Goal: Information Seeking & Learning: Learn about a topic

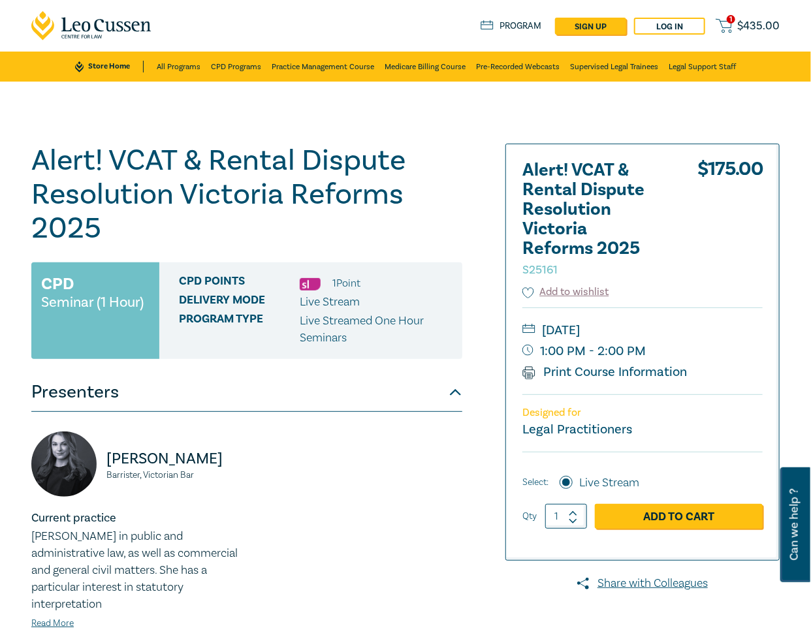
drag, startPoint x: 461, startPoint y: 180, endPoint x: 500, endPoint y: 181, distance: 38.6
click at [461, 180] on h1 "Alert! VCAT & Rental Dispute Resolution Victoria Reforms 2025 S25161" at bounding box center [246, 195] width 431 height 102
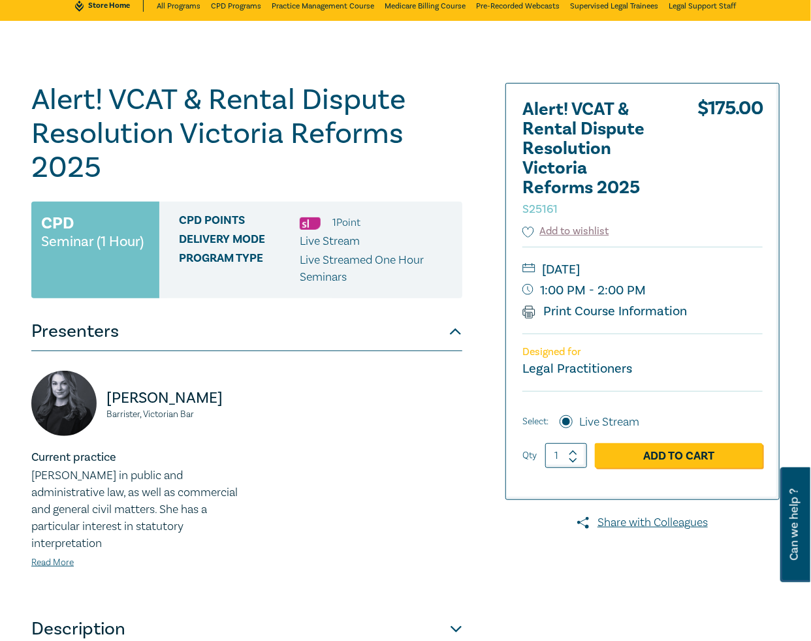
scroll to position [60, 0]
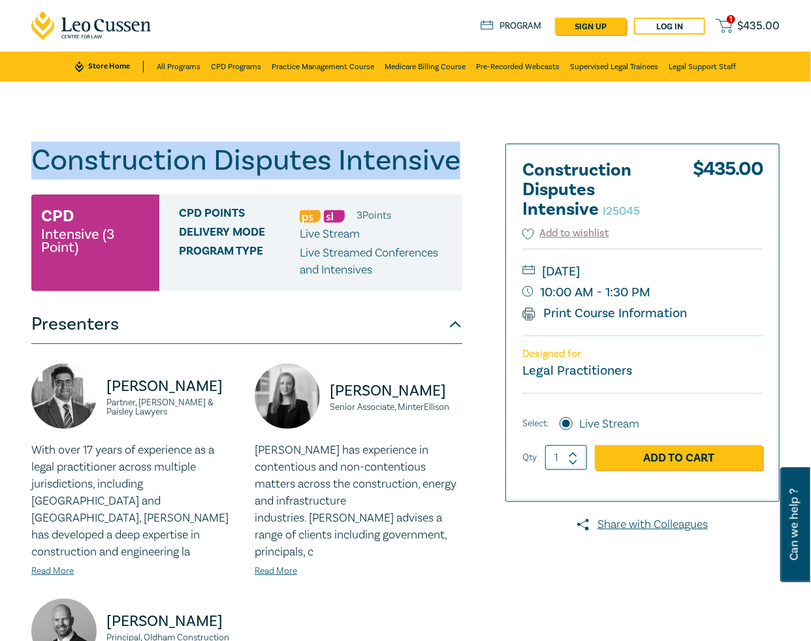
drag, startPoint x: 457, startPoint y: 167, endPoint x: 37, endPoint y: 169, distance: 419.9
click at [37, 169] on h1 "Construction Disputes Intensive I25045" at bounding box center [246, 161] width 431 height 34
copy h1 "Construction Disputes Intensive"
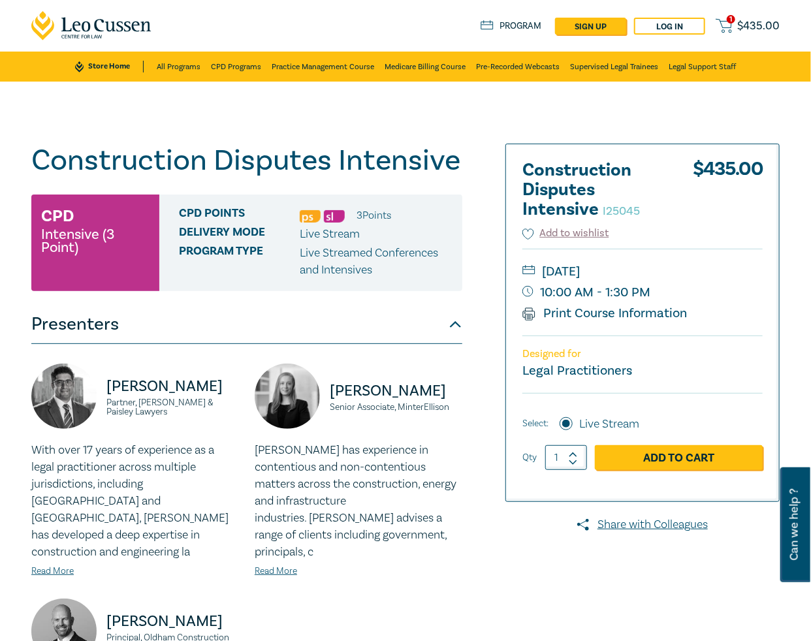
click at [618, 116] on div "Construction Disputes Intensive I25045 CPD Intensive (3 Point) CPD Points 3 Poi…" at bounding box center [405, 493] width 811 height 822
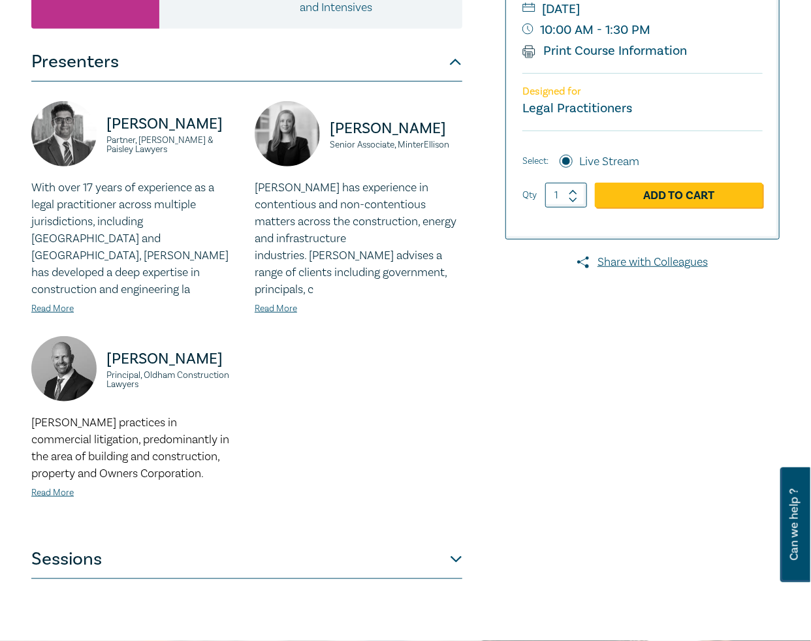
scroll to position [263, 0]
click at [232, 551] on button "Sessions" at bounding box center [246, 558] width 431 height 39
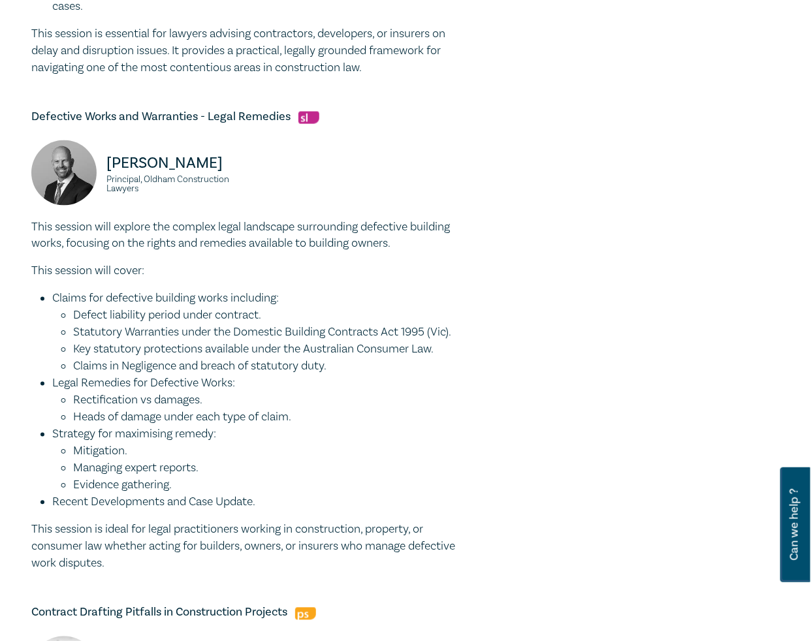
scroll to position [784, 0]
drag, startPoint x: 142, startPoint y: 187, endPoint x: 104, endPoint y: 169, distance: 42.1
click at [104, 169] on div "Daniel Oldham Principal, Oldham Construction Lawyers" at bounding box center [135, 179] width 208 height 78
copy div "Daniel Oldham Principal, Oldham Construction Lawyers"
drag, startPoint x: 667, startPoint y: 54, endPoint x: 792, endPoint y: 48, distance: 124.2
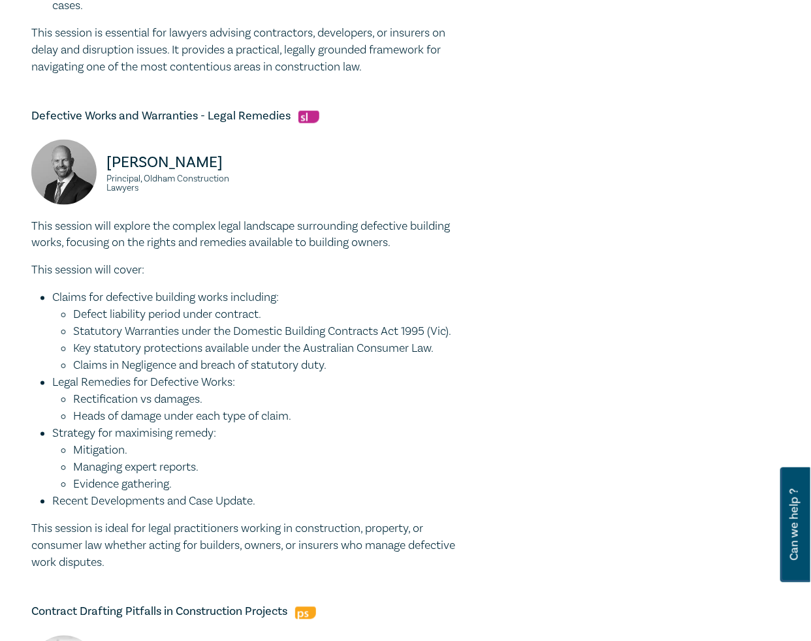
click at [667, 54] on div at bounding box center [660, 186] width 255 height 1654
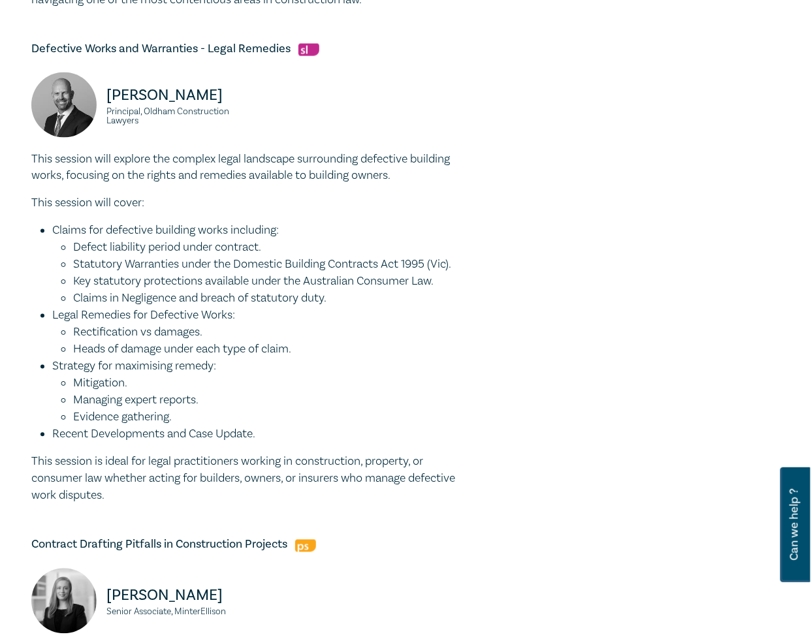
scroll to position [851, 0]
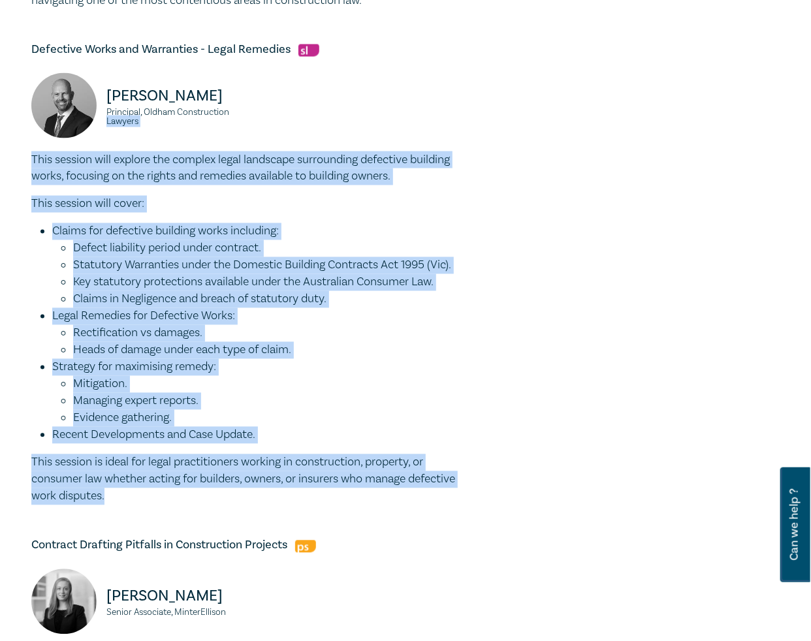
drag, startPoint x: 163, startPoint y: 498, endPoint x: -19, endPoint y: 149, distance: 393.7
click at [0, 149] on html "1 $ 435.00 Store Home About us Program sign up Log in 1 $ 435.00 Store Home All…" at bounding box center [405, 534] width 811 height 2770
drag, startPoint x: 209, startPoint y: 167, endPoint x: 80, endPoint y: 153, distance: 130.0
click at [209, 166] on p "This session will explore the complex legal landscape surrounding defective bui…" at bounding box center [246, 169] width 431 height 34
click at [46, 164] on p "This session will explore the complex legal landscape surrounding defective bui…" at bounding box center [246, 169] width 431 height 34
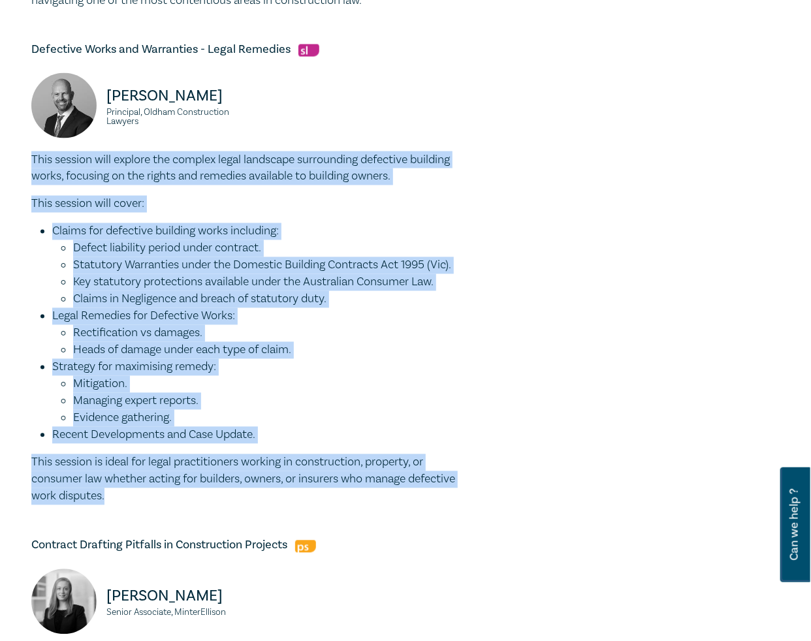
drag, startPoint x: 31, startPoint y: 157, endPoint x: 159, endPoint y: 496, distance: 361.5
click at [159, 496] on div "This session will explore the complex legal landscape surrounding defective bui…" at bounding box center [246, 329] width 431 height 354
copy div "This session will explore the complex legal landscape surrounding defective bui…"
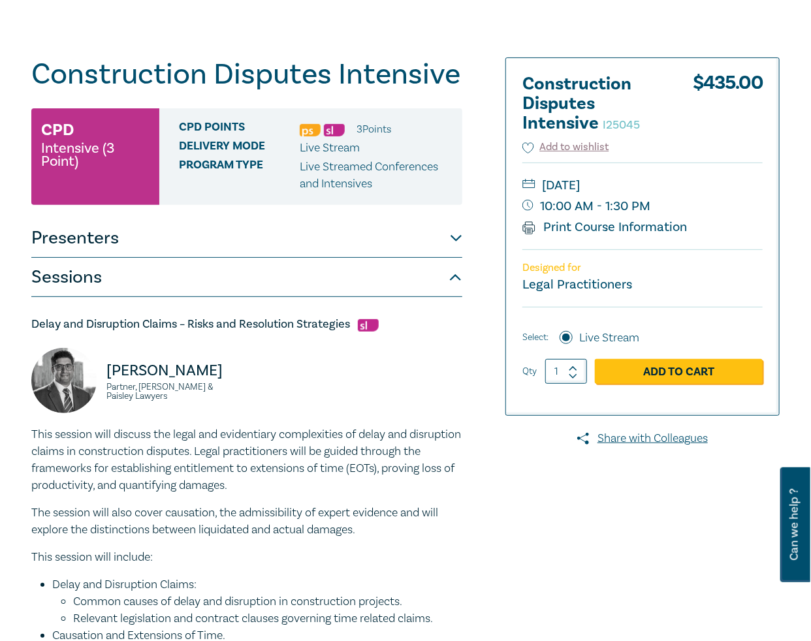
scroll to position [86, 0]
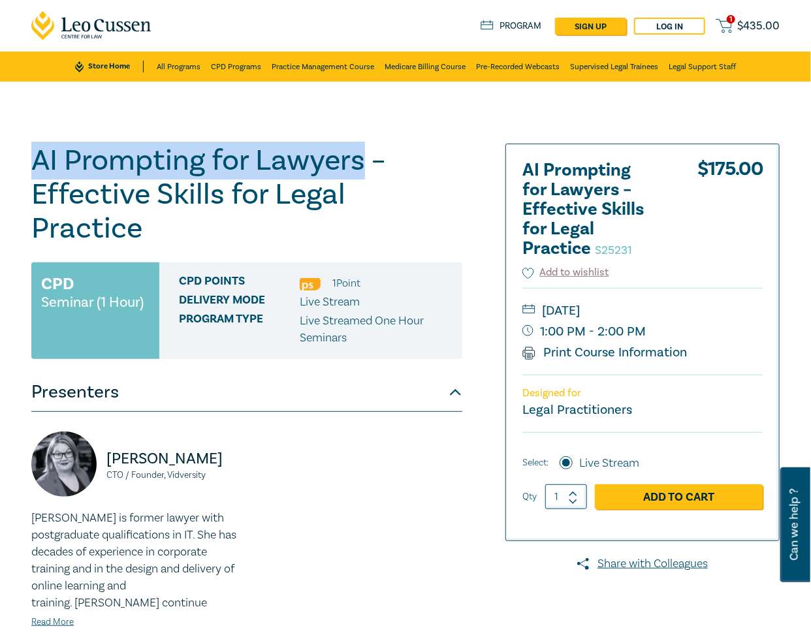
drag, startPoint x: 359, startPoint y: 161, endPoint x: 14, endPoint y: 159, distance: 345.5
click at [14, 159] on div "AI Prompting for Lawyers – Effective Skills for Legal Practice S25231 CPD Semin…" at bounding box center [405, 470] width 811 height 777
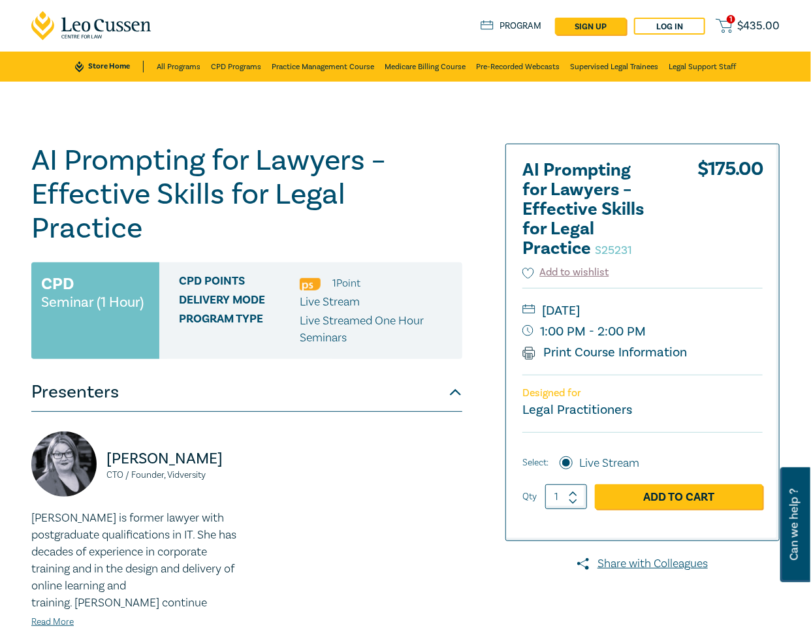
click at [448, 149] on h1 "AI Prompting for Lawyers – Effective Skills for Legal Practice S25231" at bounding box center [246, 195] width 431 height 102
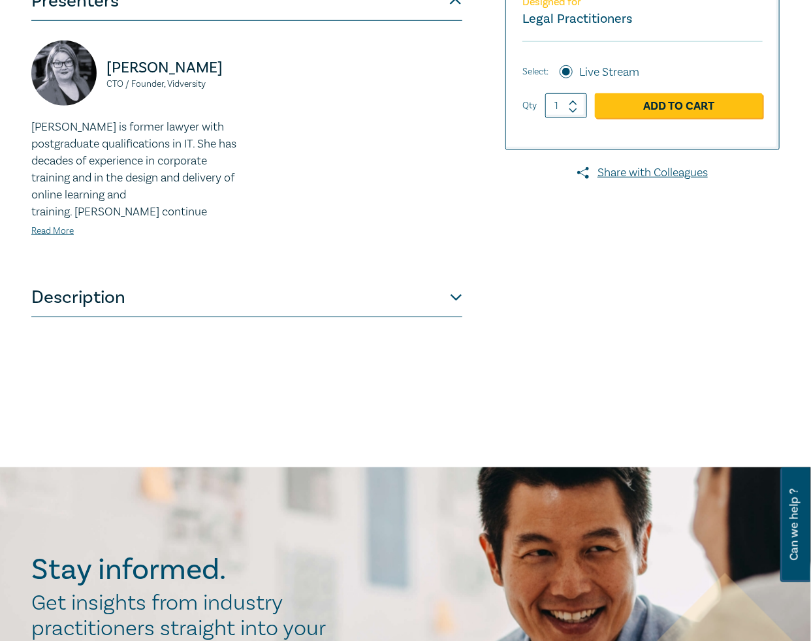
scroll to position [392, 0]
click at [152, 278] on button "Description" at bounding box center [246, 297] width 431 height 39
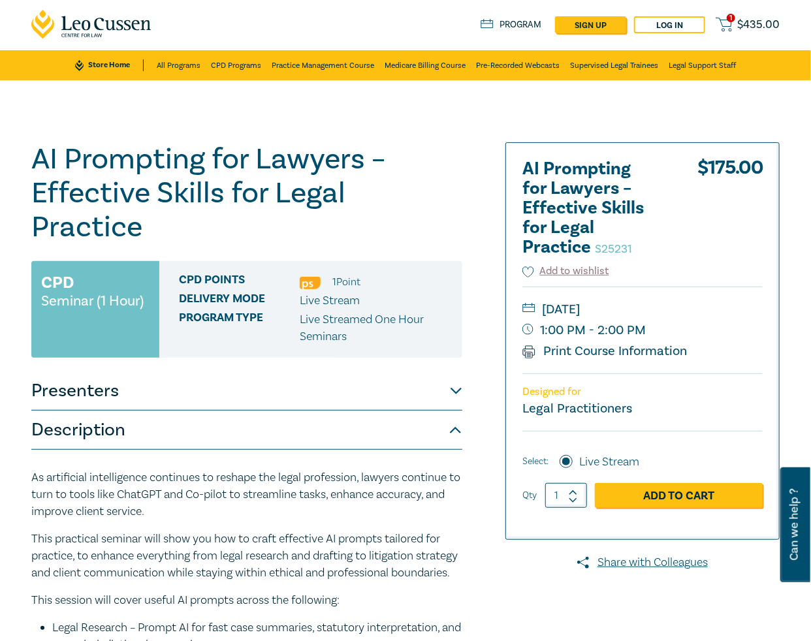
scroll to position [1, 0]
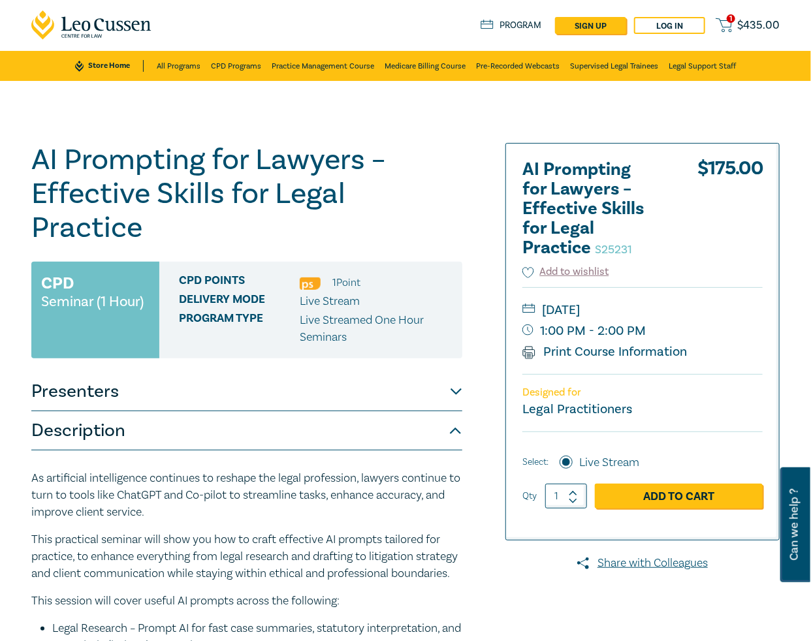
click at [782, 120] on div "AI Prompting for Lawyers – Effective Skills for Legal Practice S25231 CPD Semin…" at bounding box center [405, 538] width 811 height 914
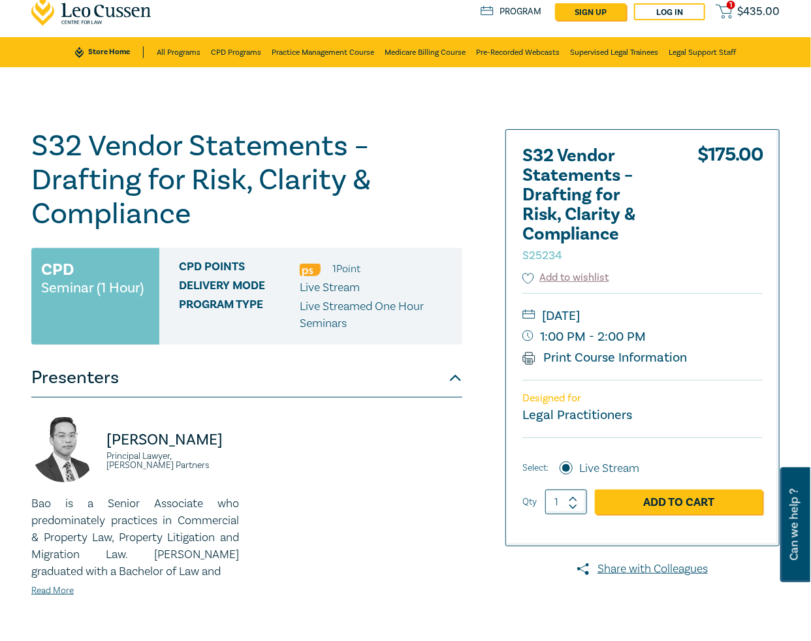
scroll to position [16, 0]
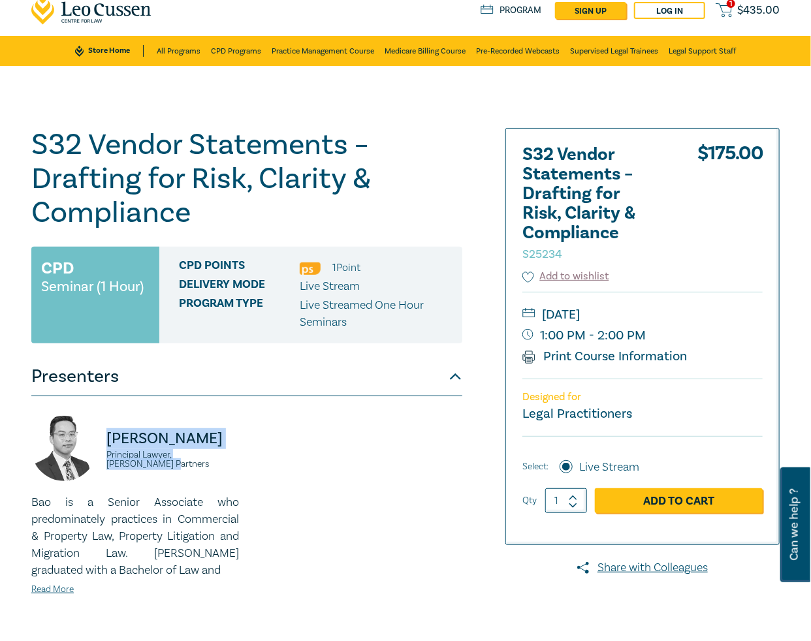
drag, startPoint x: 246, startPoint y: 460, endPoint x: 106, endPoint y: 449, distance: 140.2
click at [106, 449] on div "[PERSON_NAME] Principal Lawyer, [PERSON_NAME] Partners Bao is a Senior Associat…" at bounding box center [135, 516] width 223 height 201
copy div "[PERSON_NAME] Principal Lawyer, [PERSON_NAME] Partners"
click at [39, 97] on div "S32 Vendor Statements – Drafting for Risk, Clarity & Compliance S25234 CPD Semi…" at bounding box center [405, 454] width 811 height 777
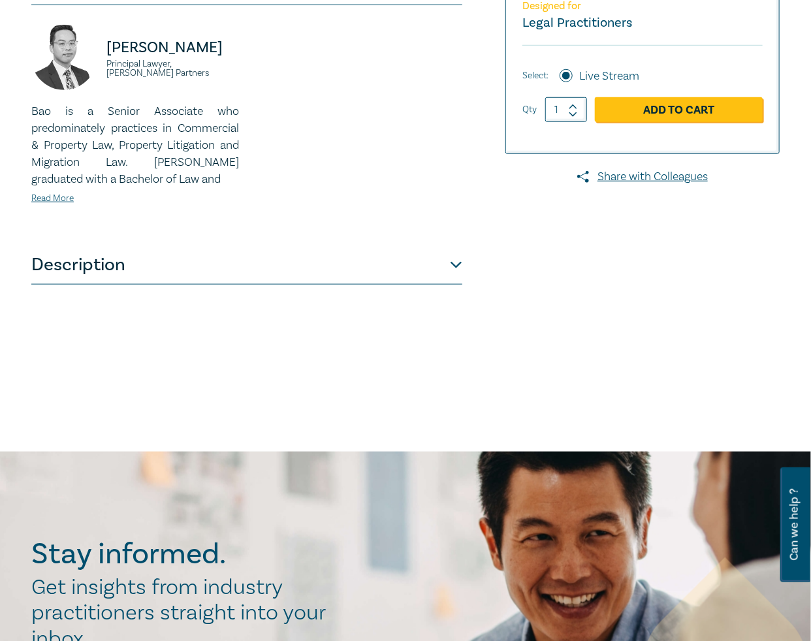
scroll to position [408, 0]
click at [402, 272] on button "Description" at bounding box center [246, 264] width 431 height 39
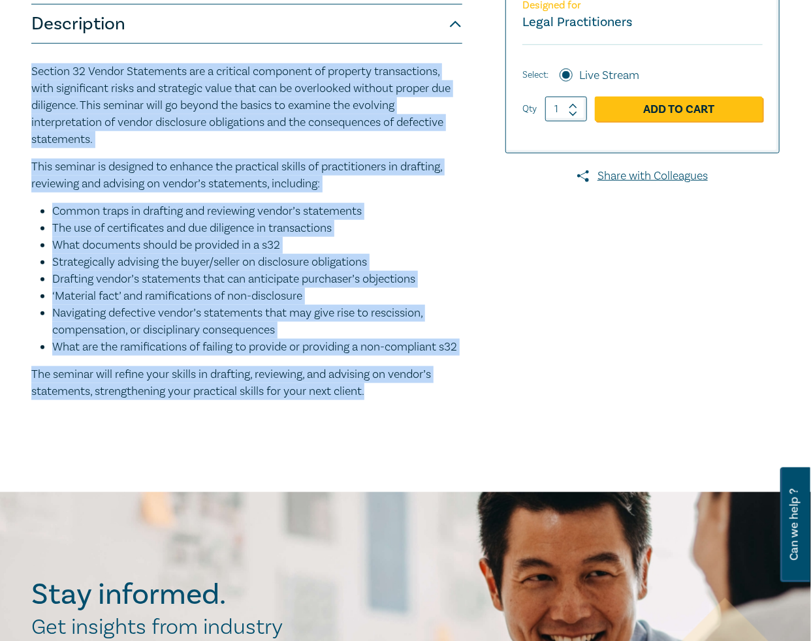
drag, startPoint x: 368, startPoint y: 410, endPoint x: 26, endPoint y: 73, distance: 480.3
click at [26, 73] on div "S32 Vendor Statements – Drafting for Risk, Clarity & Compliance S25234 CPD Semi…" at bounding box center [278, 83] width 509 height 694
copy div "Loremip 27 Dolors Ametconsec adi e seddoeiu temporinc ut laboreet doloremagnaa,…"
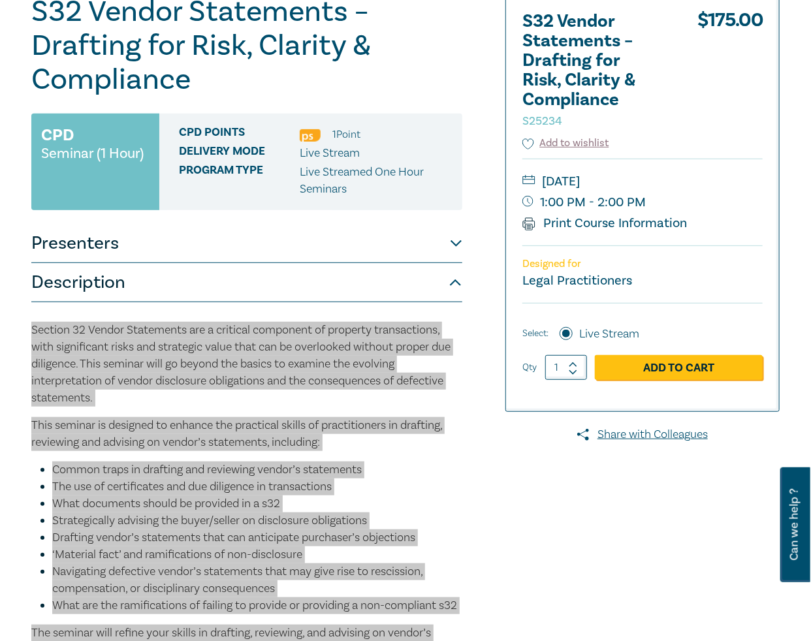
scroll to position [0, 0]
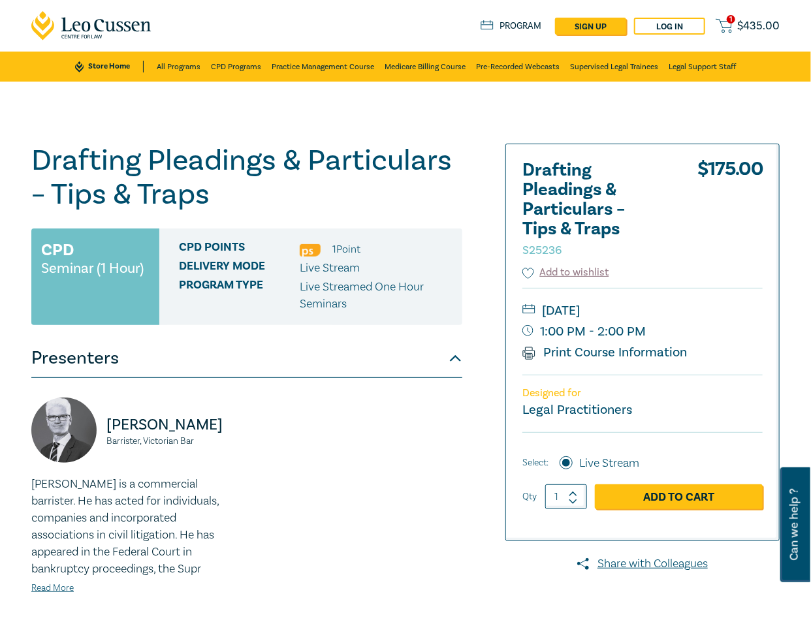
drag, startPoint x: 235, startPoint y: 145, endPoint x: 249, endPoint y: 151, distance: 14.9
click at [235, 145] on h1 "Drafting Pleadings & Particulars – Tips & Traps S25236" at bounding box center [246, 178] width 431 height 68
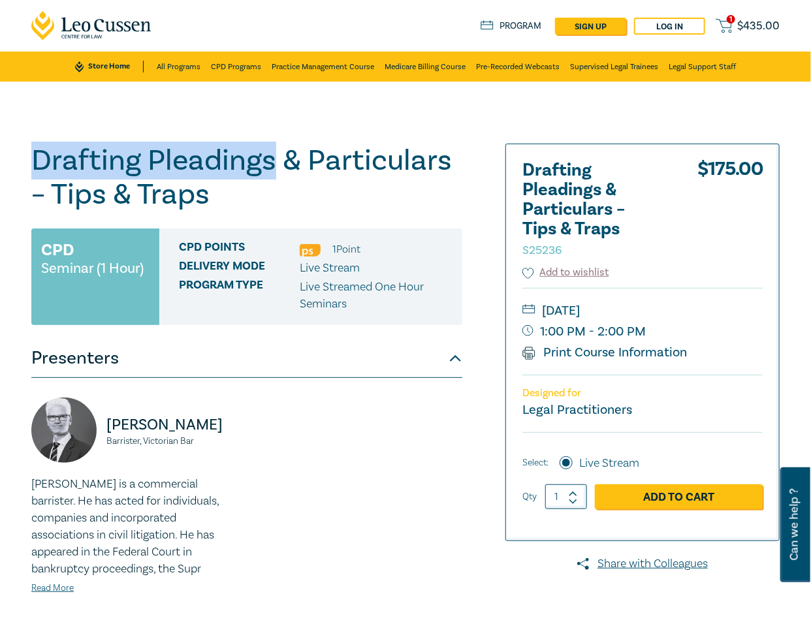
drag, startPoint x: 274, startPoint y: 161, endPoint x: 35, endPoint y: 163, distance: 239.0
click at [35, 163] on h1 "Drafting Pleadings & Particulars – Tips & Traps S25236" at bounding box center [246, 178] width 431 height 68
copy h1 "Drafting Pleadings"
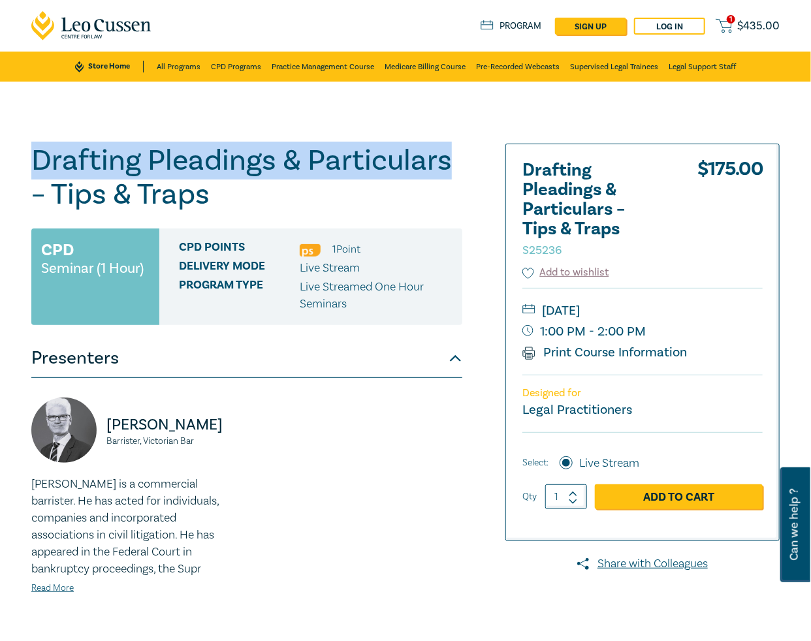
drag, startPoint x: 454, startPoint y: 163, endPoint x: 28, endPoint y: 168, distance: 425.8
click at [28, 168] on div "Drafting Pleadings & Particulars – Tips & Traps S25236 CPD Seminar (1 Hour) CPD…" at bounding box center [278, 470] width 509 height 653
copy h1 "Drafting Pleadings & Particulars"
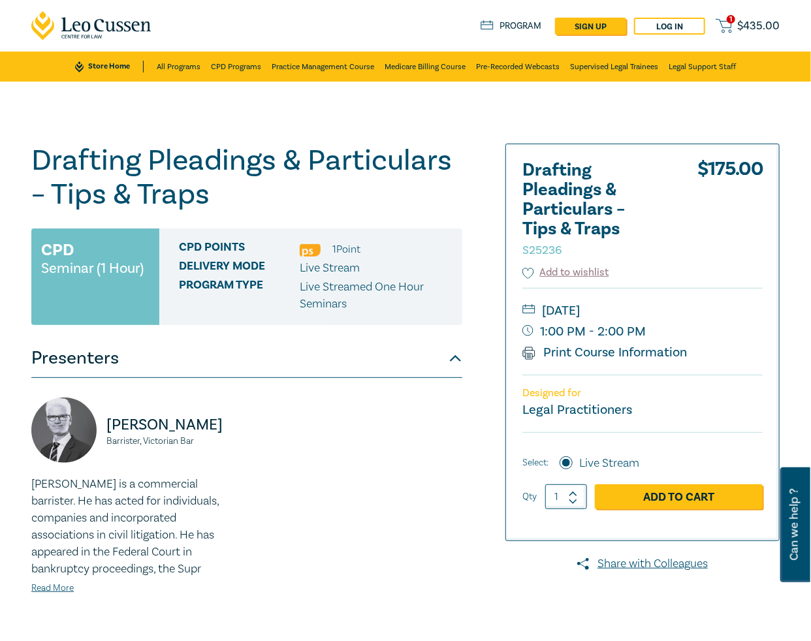
click at [681, 108] on div "Drafting Pleadings & Particulars – Tips & Traps S25236 CPD Seminar (1 Hour) CPD…" at bounding box center [405, 470] width 811 height 777
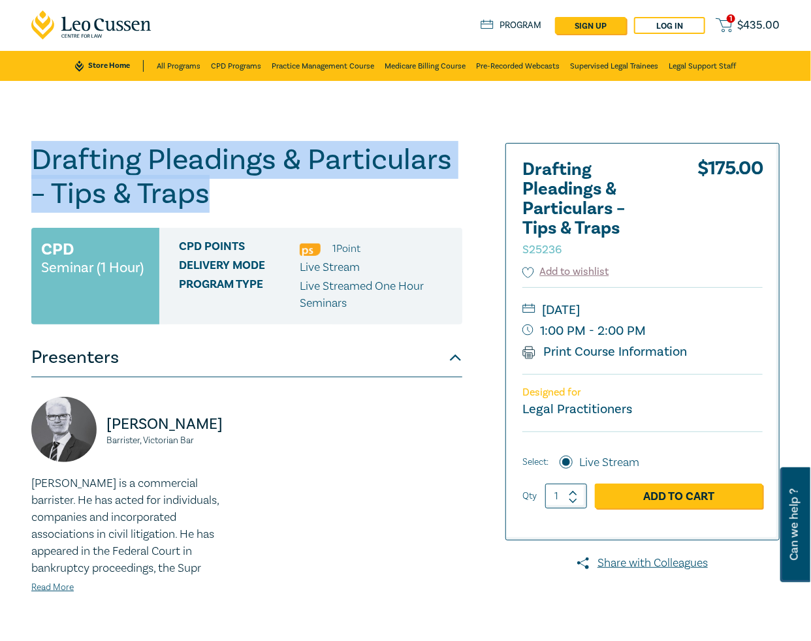
drag, startPoint x: 213, startPoint y: 202, endPoint x: -14, endPoint y: 156, distance: 231.9
copy h1 "Drafting Pleadings & Particulars – Tips & Traps"
drag, startPoint x: 658, startPoint y: 308, endPoint x: 603, endPoint y: 312, distance: 55.0
click at [603, 312] on small "Thursday, 9 October 2025" at bounding box center [642, 310] width 240 height 21
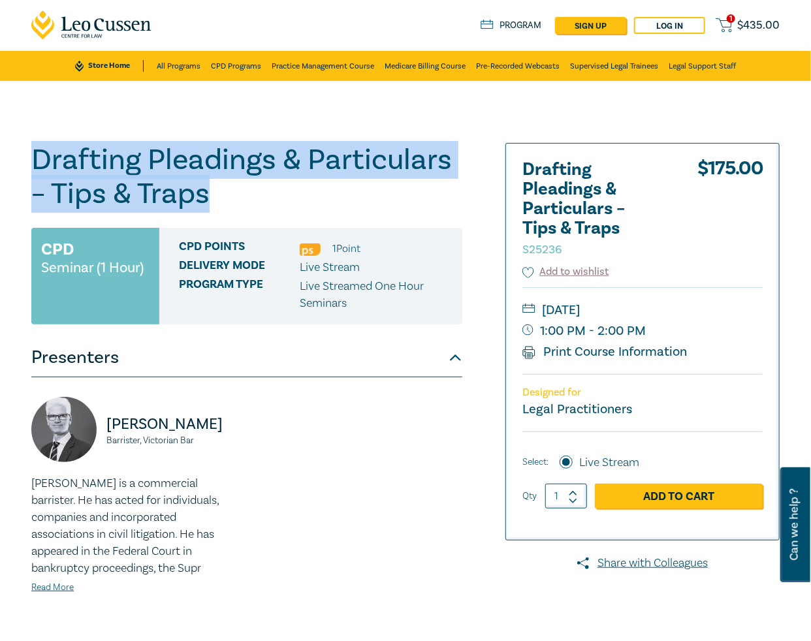
copy small "9 October"
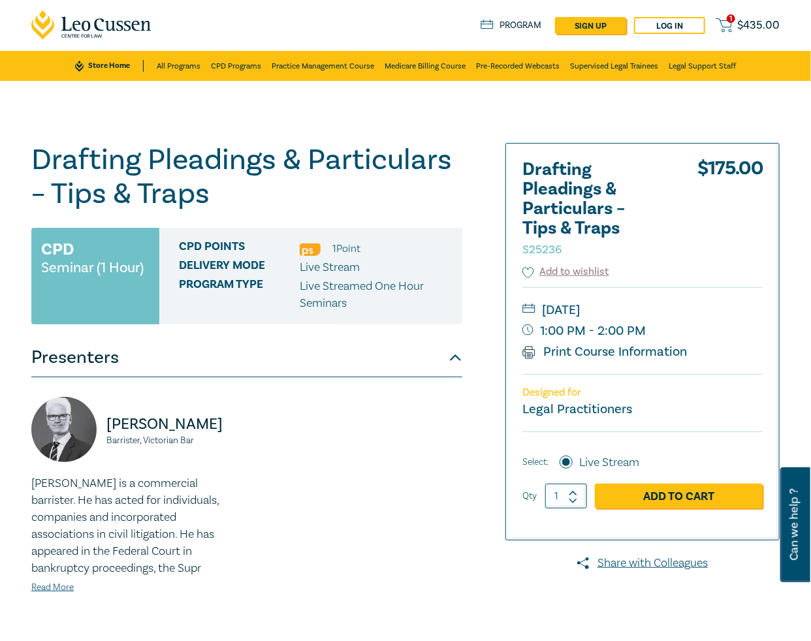
click at [733, 105] on div "Drafting Pleadings & Particulars – Tips & Traps S25236 CPD Seminar (1 Hour) CPD…" at bounding box center [405, 469] width 811 height 777
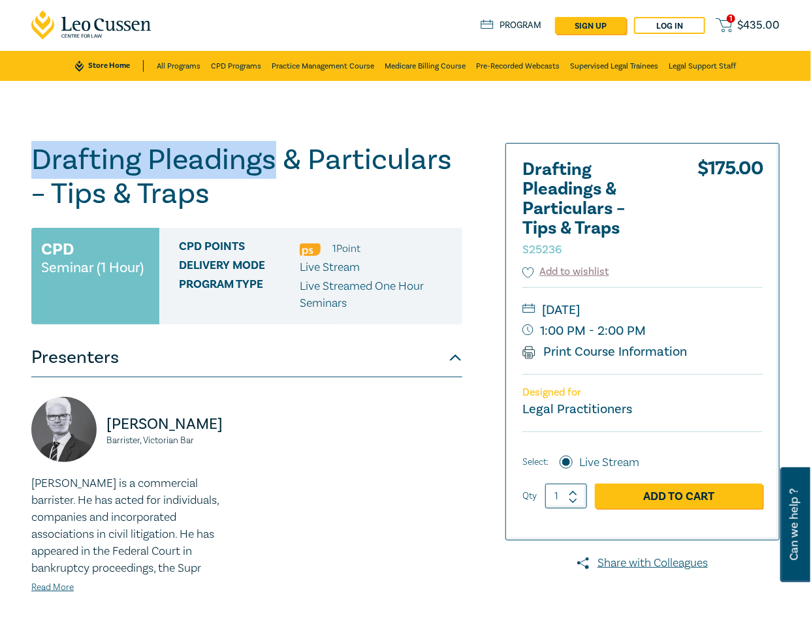
drag, startPoint x: 272, startPoint y: 167, endPoint x: 32, endPoint y: 159, distance: 239.8
click at [32, 159] on h1 "Drafting Pleadings & Particulars – Tips & Traps S25236" at bounding box center [246, 177] width 431 height 68
copy h1 "Drafting Pleadings"
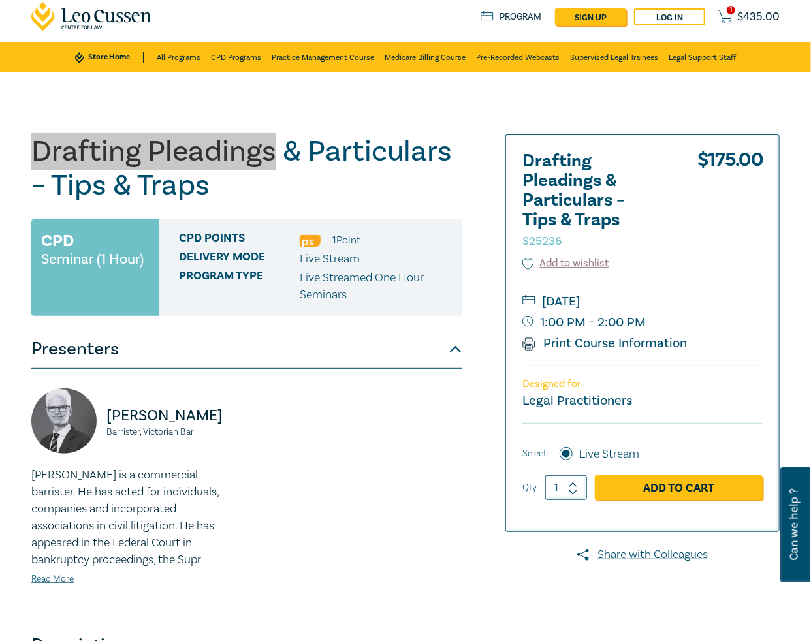
scroll to position [10, 0]
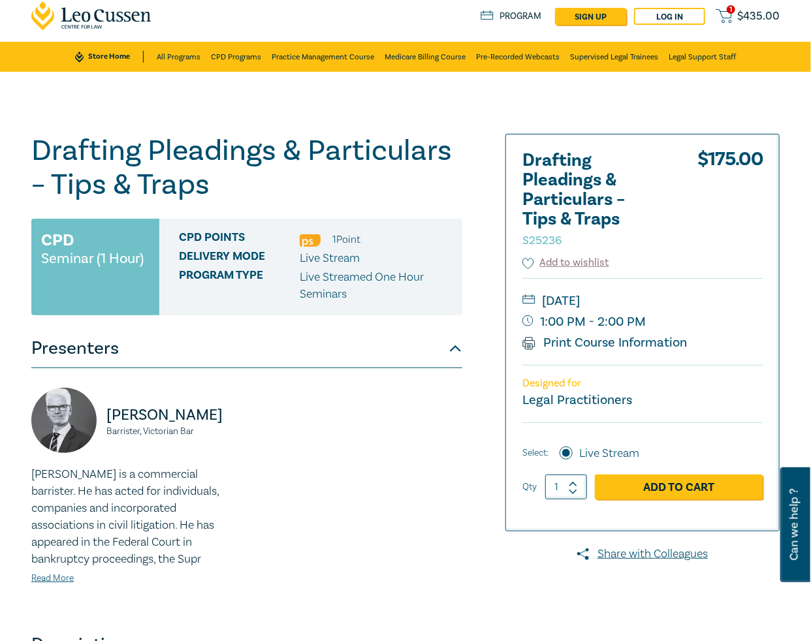
click at [745, 123] on div "Drafting Pleadings & Particulars – Tips & Traps S25236 CPD Seminar (1 Hour) CPD…" at bounding box center [405, 460] width 811 height 777
click at [363, 424] on div "Warren Smith Barrister, Victorian Bar Warren is a commercial barrister. He has …" at bounding box center [247, 497] width 447 height 218
drag, startPoint x: 135, startPoint y: 428, endPoint x: 106, endPoint y: 424, distance: 29.1
click at [106, 424] on div "Warren Smith Barrister, Victorian Bar" at bounding box center [135, 427] width 208 height 78
copy div "Warren Smith Barrister, Victorian Bar"
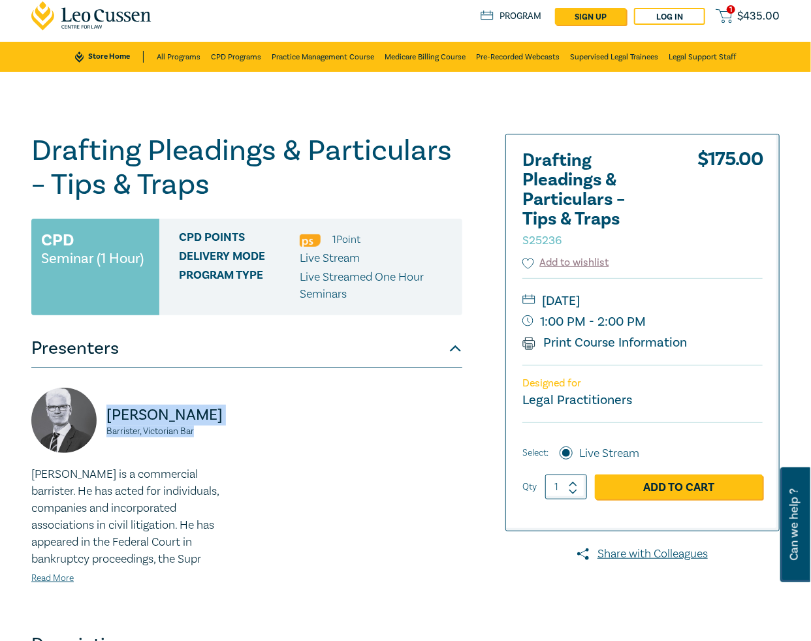
click at [46, 413] on img at bounding box center [63, 420] width 65 height 65
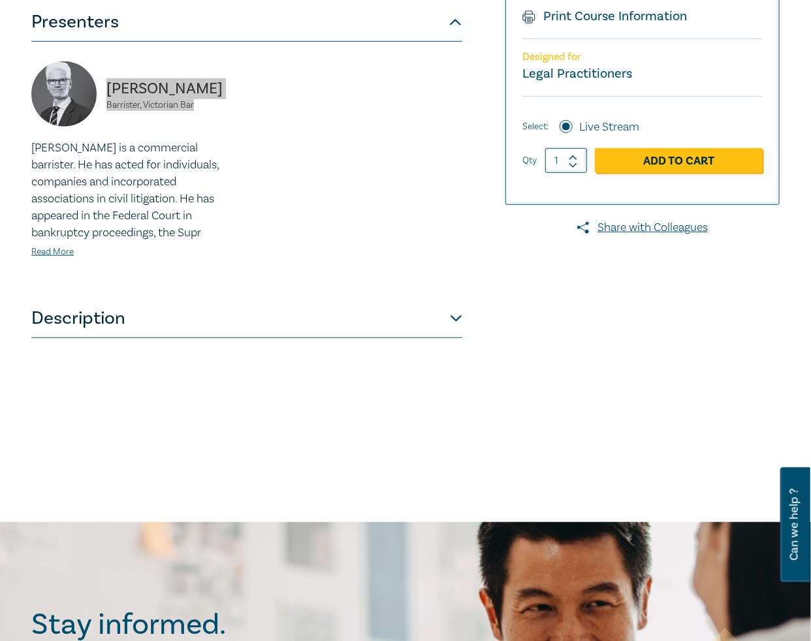
scroll to position [337, 0]
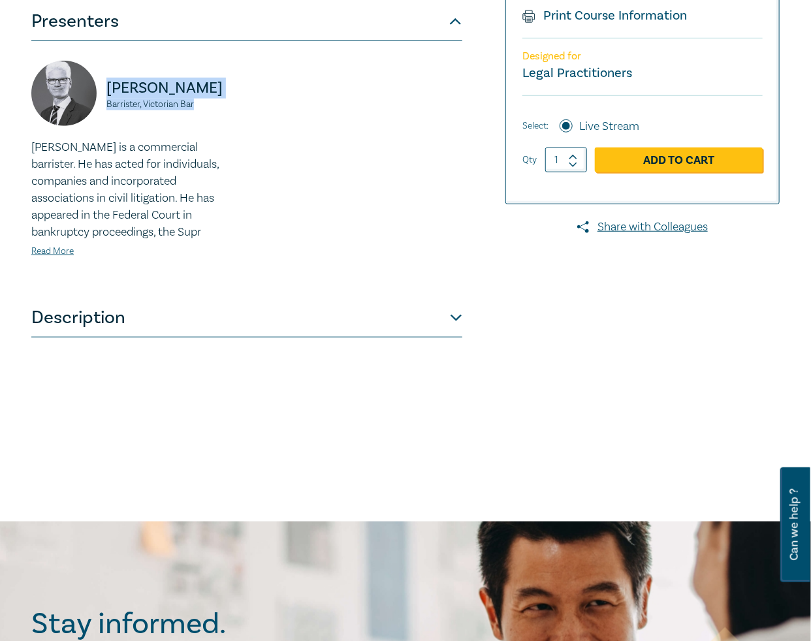
click at [161, 337] on button "Description" at bounding box center [246, 317] width 431 height 39
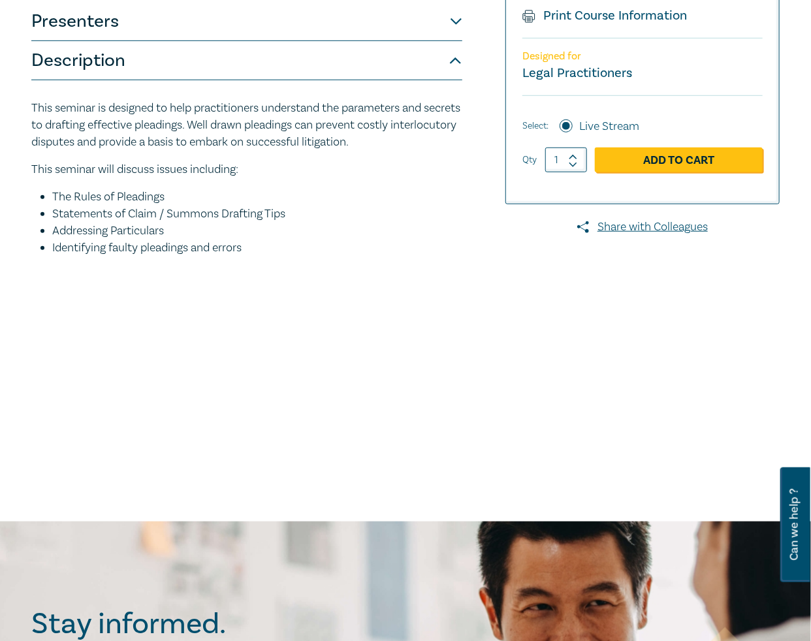
drag, startPoint x: 282, startPoint y: 251, endPoint x: 0, endPoint y: 112, distance: 314.3
click at [0, 112] on div "Drafting Pleadings & Particulars – Tips & Traps S25236 CPD Seminar (1 Hour) CPD…" at bounding box center [405, 133] width 811 height 777
copy div "This seminar is designed to help practitioners understand the parameters and se…"
